Goal: Book appointment/travel/reservation

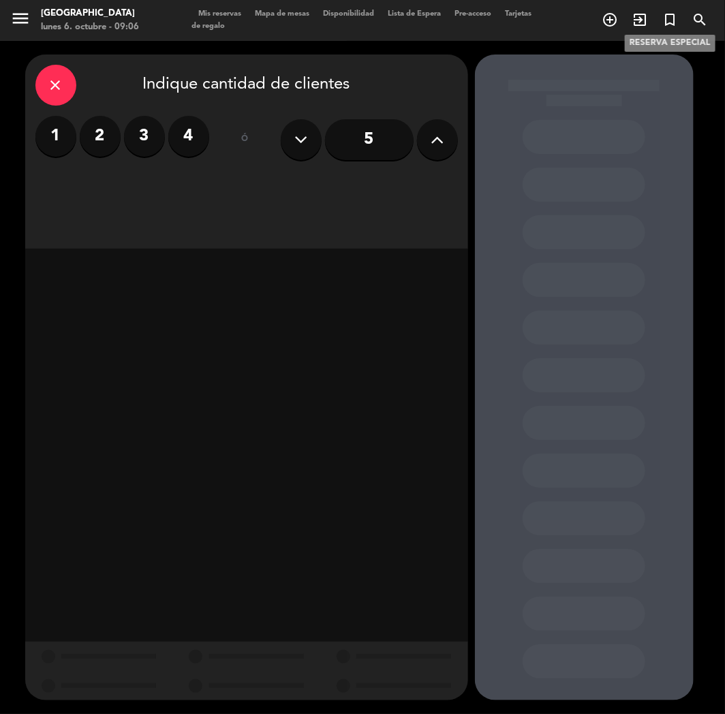
click at [673, 12] on icon "turned_in_not" at bounding box center [669, 20] width 16 height 16
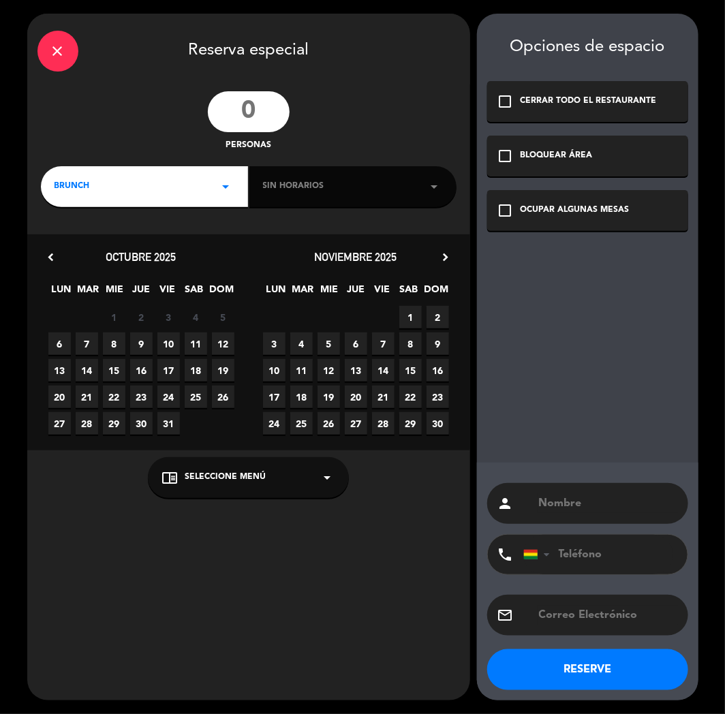
click at [281, 105] on input "number" at bounding box center [249, 111] width 82 height 41
type input "26"
click at [44, 51] on div "close" at bounding box center [57, 51] width 41 height 41
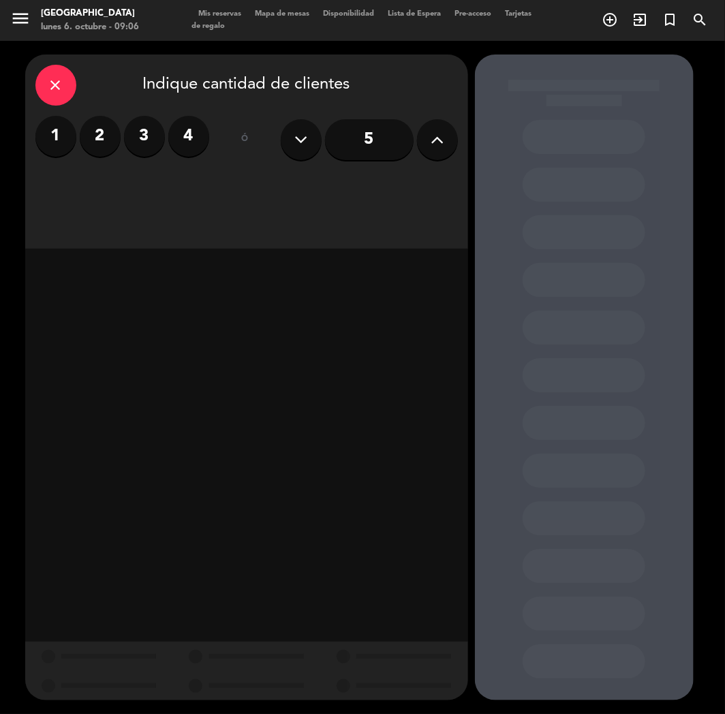
click at [60, 86] on icon "close" at bounding box center [56, 85] width 16 height 16
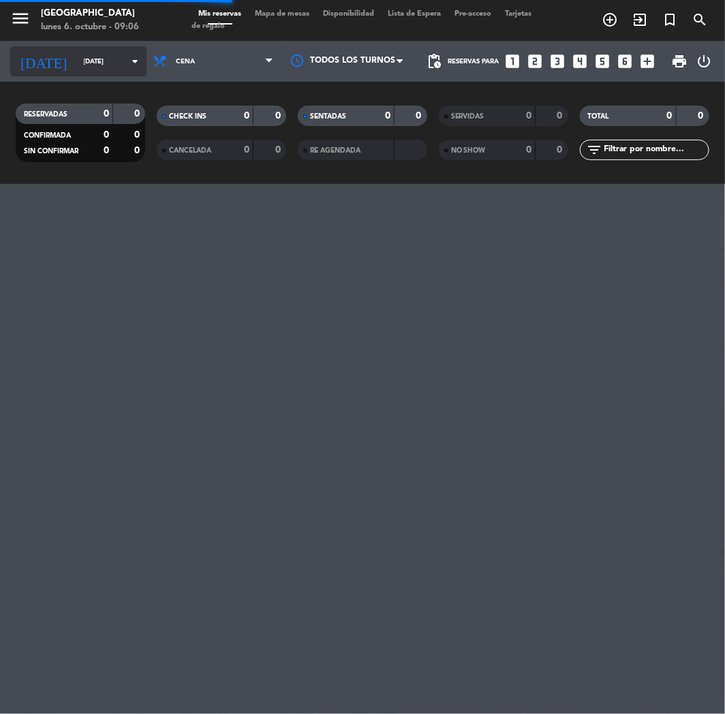
click at [91, 71] on div "[DATE] [DATE] arrow_drop_down" at bounding box center [78, 61] width 136 height 30
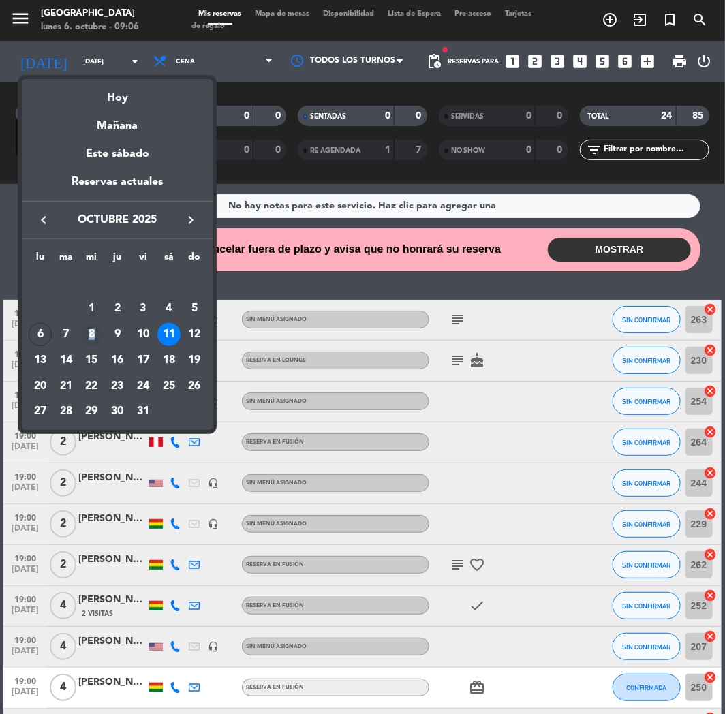
drag, startPoint x: 101, startPoint y: 325, endPoint x: 96, endPoint y: 332, distance: 8.3
click at [96, 332] on td "8" at bounding box center [92, 335] width 26 height 26
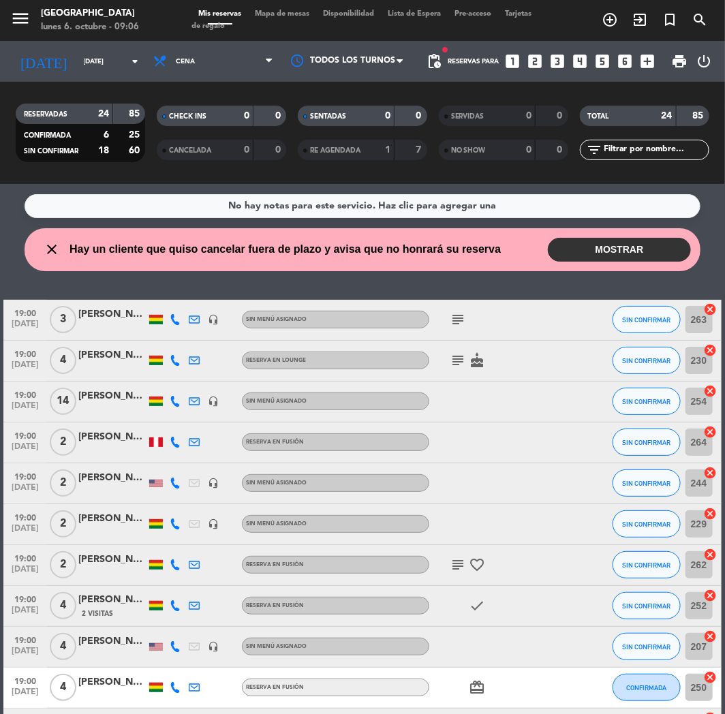
type input "[DATE]"
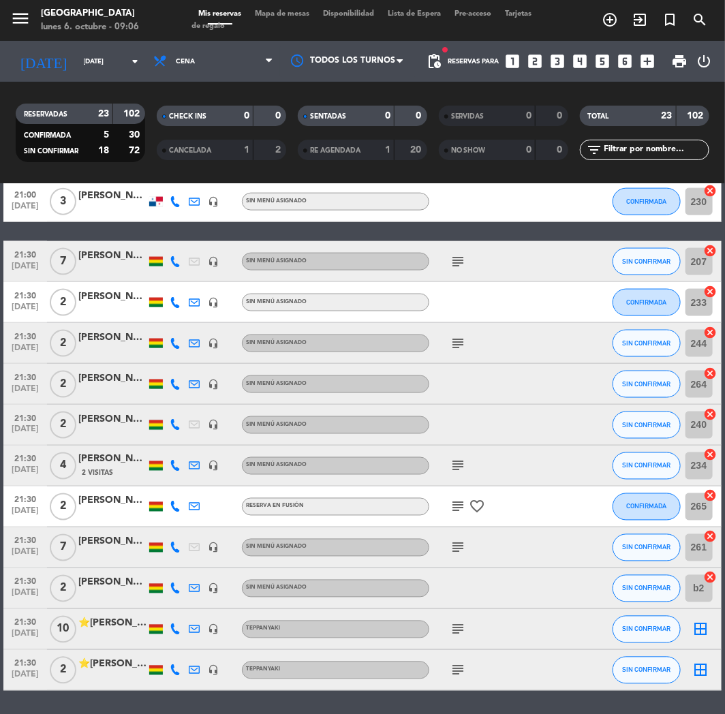
scroll to position [617, 0]
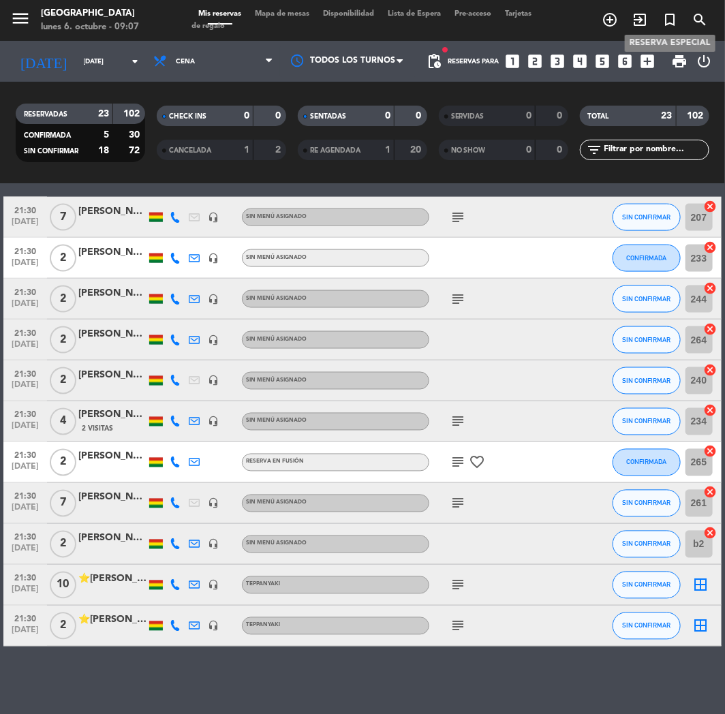
click at [662, 14] on icon "turned_in_not" at bounding box center [669, 20] width 16 height 16
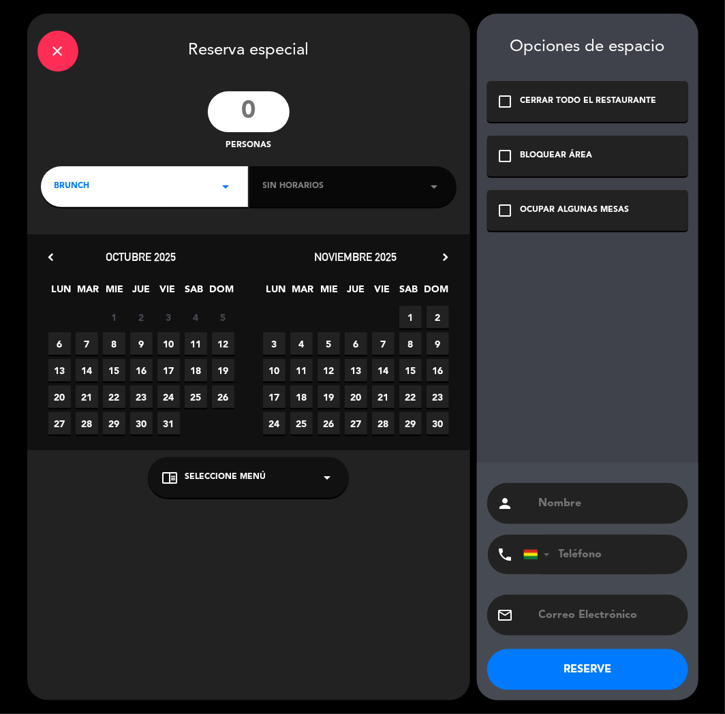
click at [280, 97] on input "number" at bounding box center [249, 111] width 82 height 41
type input "26"
click at [206, 182] on div "BRUNCH arrow_drop_down" at bounding box center [144, 186] width 207 height 41
click at [82, 260] on div "Cena" at bounding box center [144, 264] width 180 height 14
click at [373, 182] on div "Sin horarios arrow_drop_down" at bounding box center [352, 186] width 207 height 41
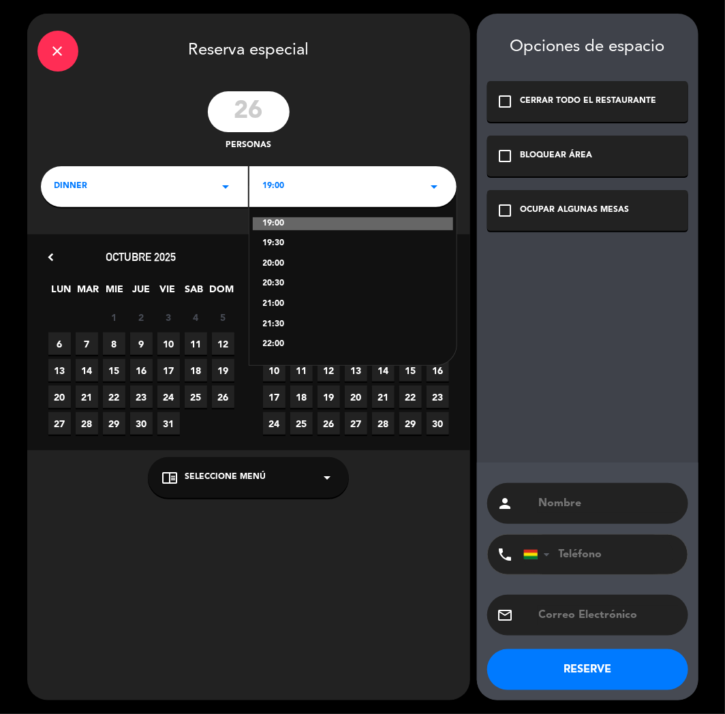
click at [275, 264] on div "20:00" at bounding box center [353, 264] width 180 height 14
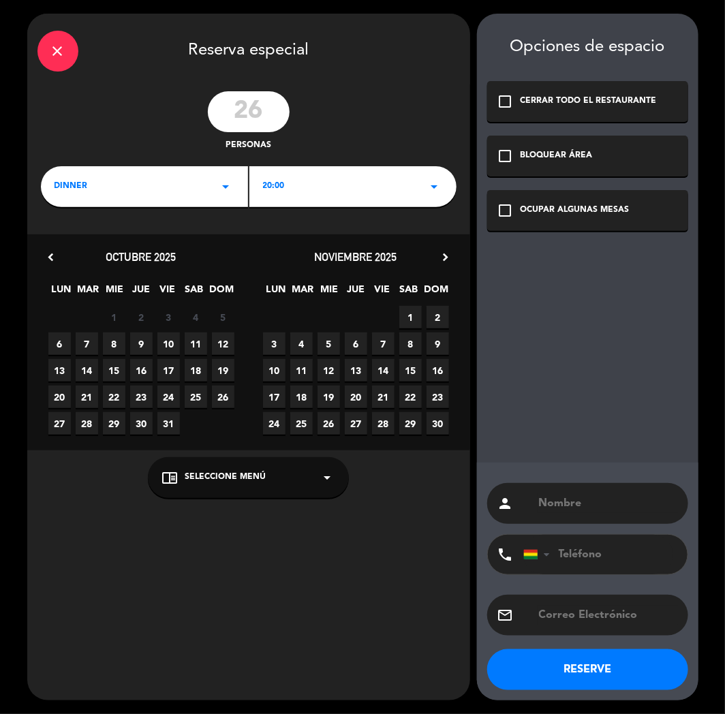
click at [109, 343] on span "8" at bounding box center [114, 343] width 22 height 22
click at [554, 505] on input "text" at bounding box center [607, 503] width 140 height 19
click at [569, 496] on input "text" at bounding box center [607, 503] width 140 height 19
type input "AECID"
click at [591, 548] on input "tel" at bounding box center [598, 555] width 150 height 40
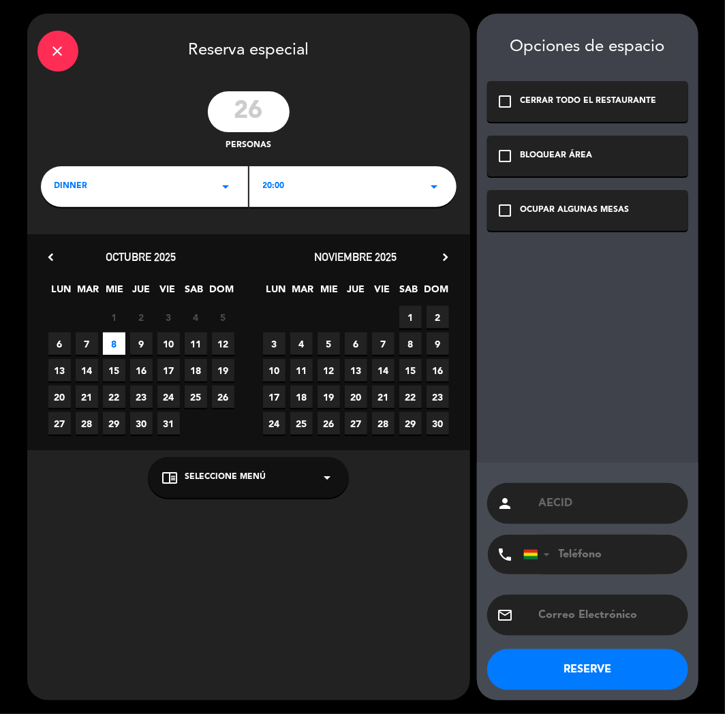
click at [552, 207] on div "OCUPAR ALGUNAS MESAS" at bounding box center [574, 211] width 109 height 14
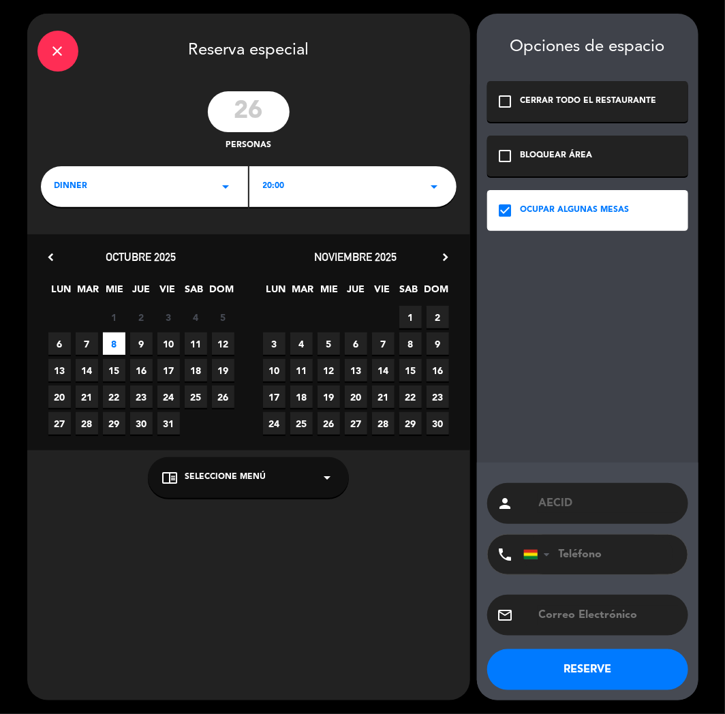
click at [590, 568] on input "tel" at bounding box center [598, 555] width 150 height 40
click at [570, 670] on button "RESERVE" at bounding box center [587, 669] width 201 height 41
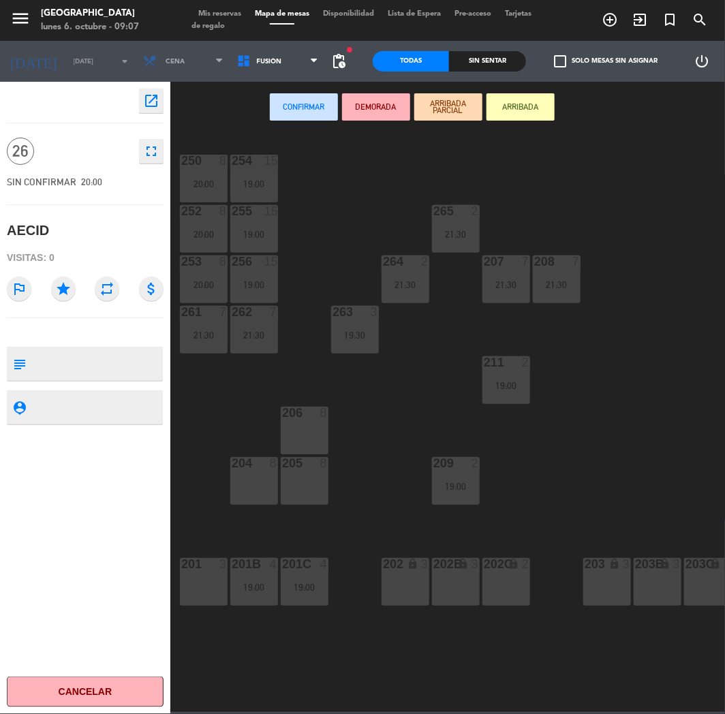
click at [287, 101] on button "Confirmar" at bounding box center [304, 106] width 68 height 27
click at [222, 18] on div "Mis reservas Mapa de mesas Disponibilidad Lista de Espera Pre-acceso Tarjetas d…" at bounding box center [362, 20] width 342 height 25
click at [222, 11] on span "Mis reservas" at bounding box center [219, 13] width 57 height 7
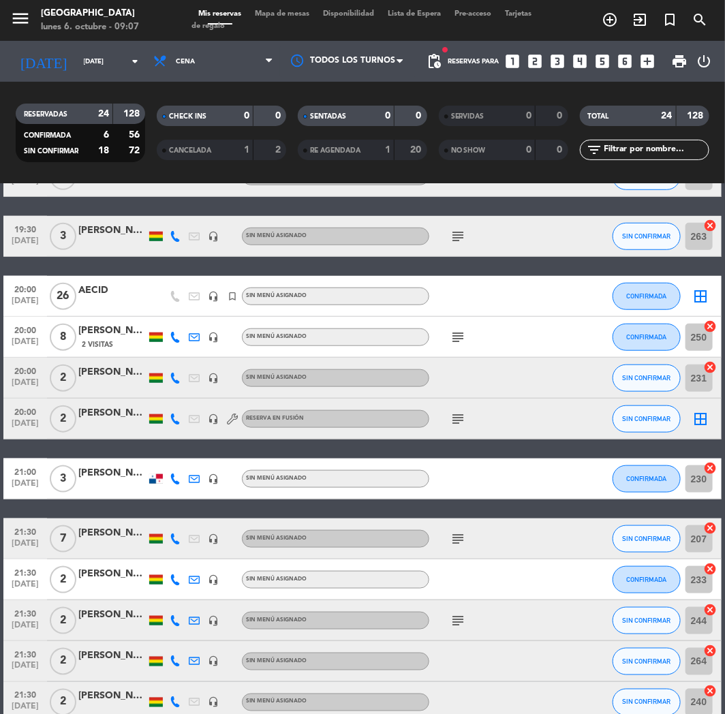
scroll to position [378, 0]
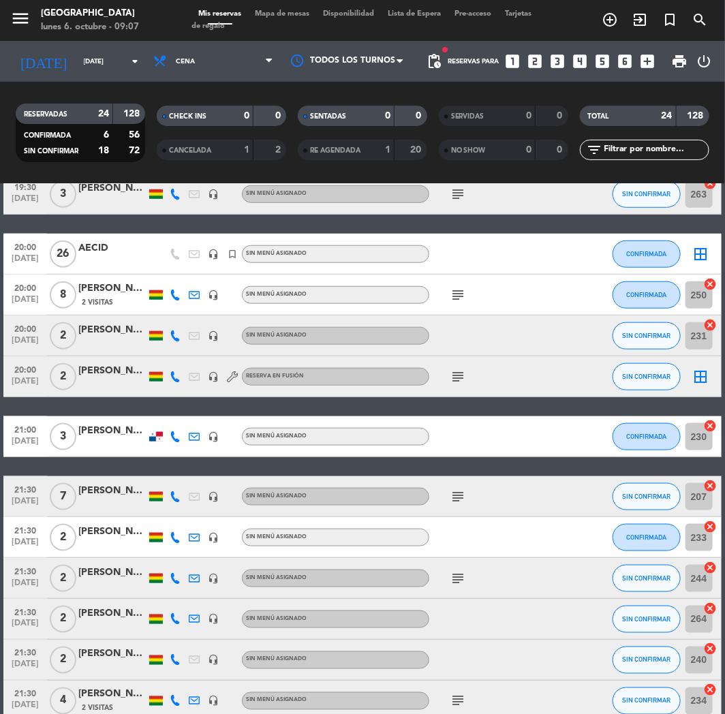
click at [109, 242] on div "AECID" at bounding box center [112, 248] width 68 height 16
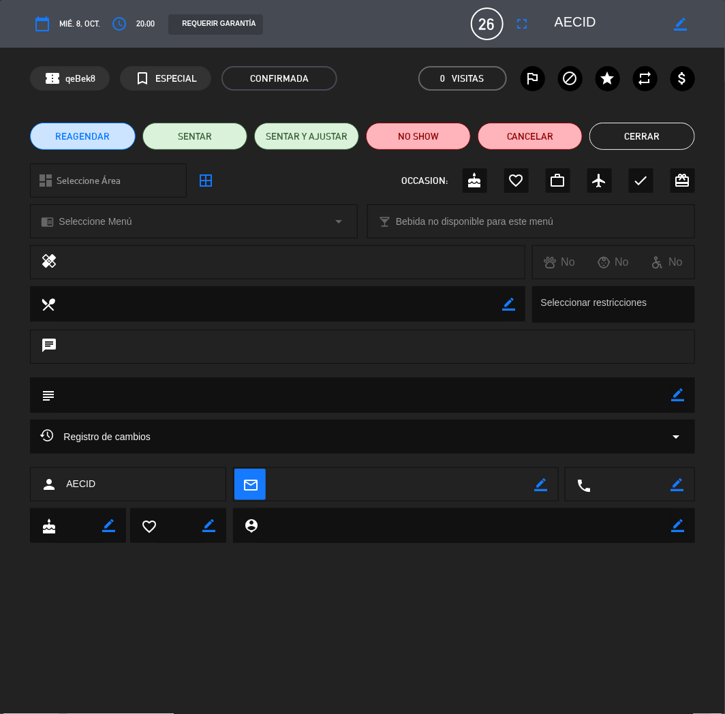
drag, startPoint x: 681, startPoint y: 392, endPoint x: 627, endPoint y: 396, distance: 54.0
click at [678, 392] on icon "border_color" at bounding box center [678, 394] width 13 height 13
click at [618, 396] on textarea at bounding box center [363, 394] width 616 height 35
type textarea "c"
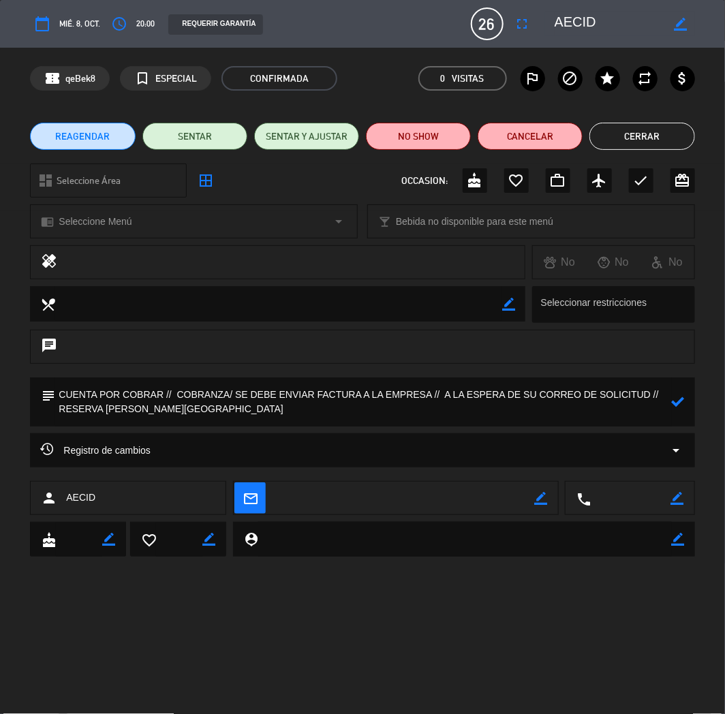
type textarea "CUENTA POR COBRAR // COBRANZA/ SE DEBE ENVIAR FACTURA A LA EMPRESA // A LA ESPE…"
click at [680, 395] on div at bounding box center [678, 401] width 13 height 49
click at [680, 397] on icon at bounding box center [678, 401] width 13 height 13
